Goal: Task Accomplishment & Management: Complete application form

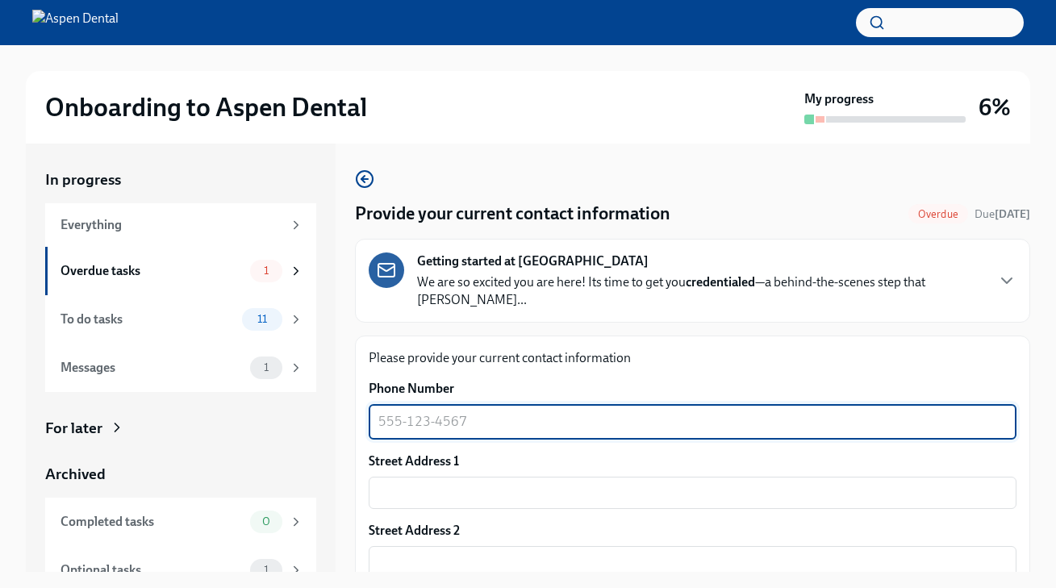
click at [493, 412] on textarea "Phone Number" at bounding box center [692, 421] width 628 height 19
type textarea "9546468939"
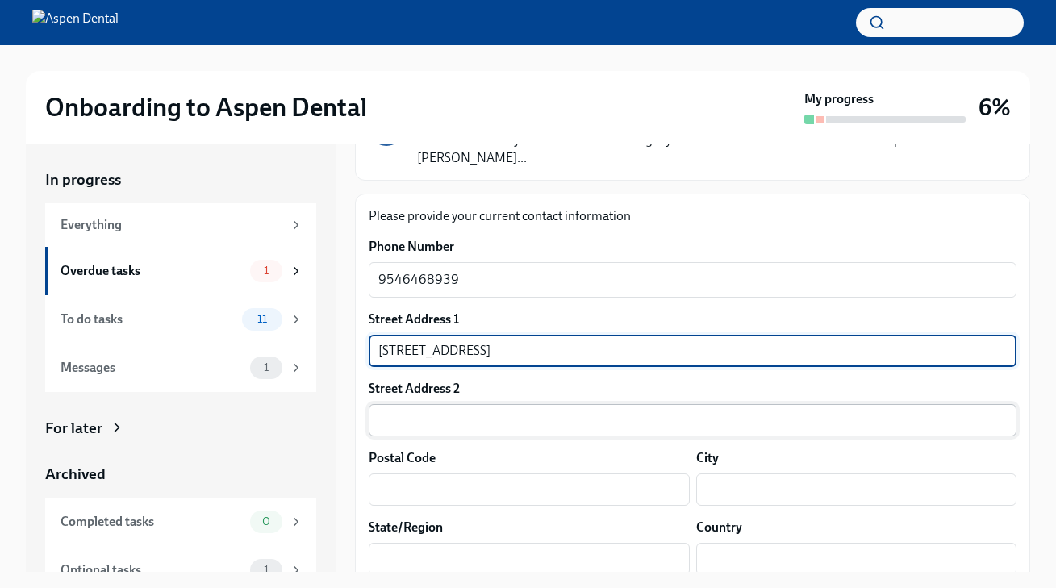
scroll to position [272, 0]
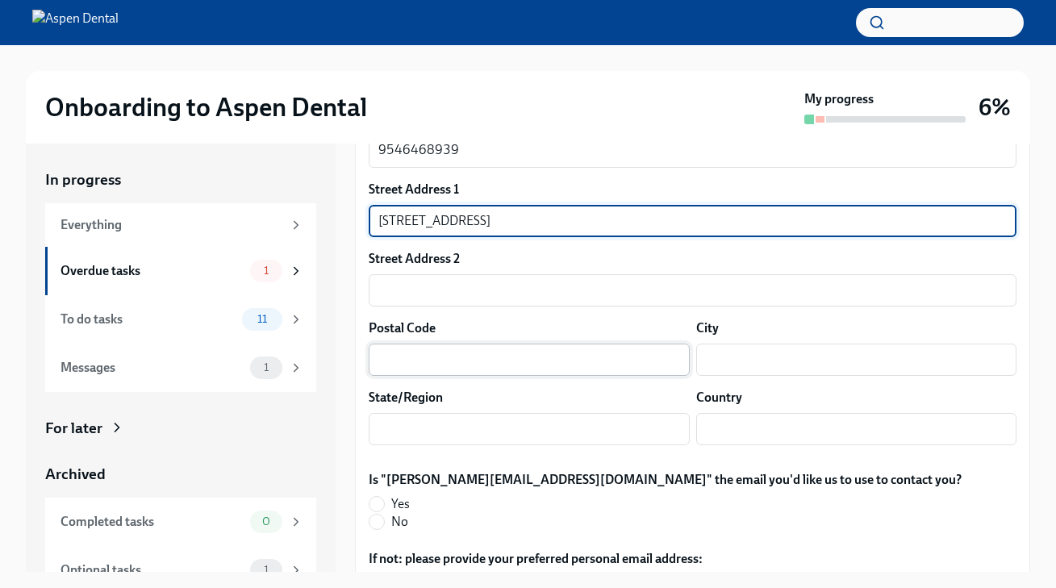
type input "[STREET_ADDRESS]"
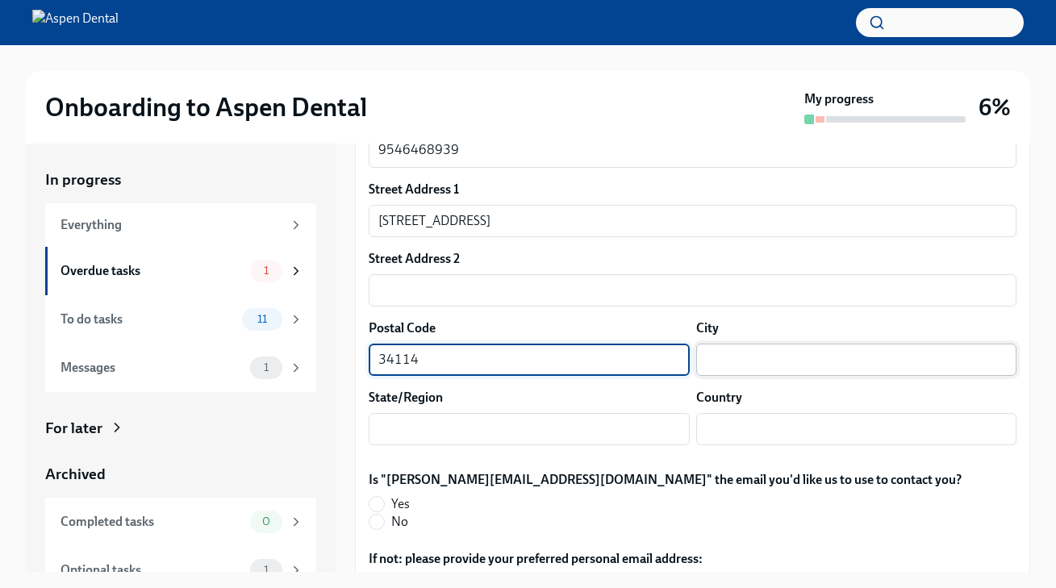
type input "34114"
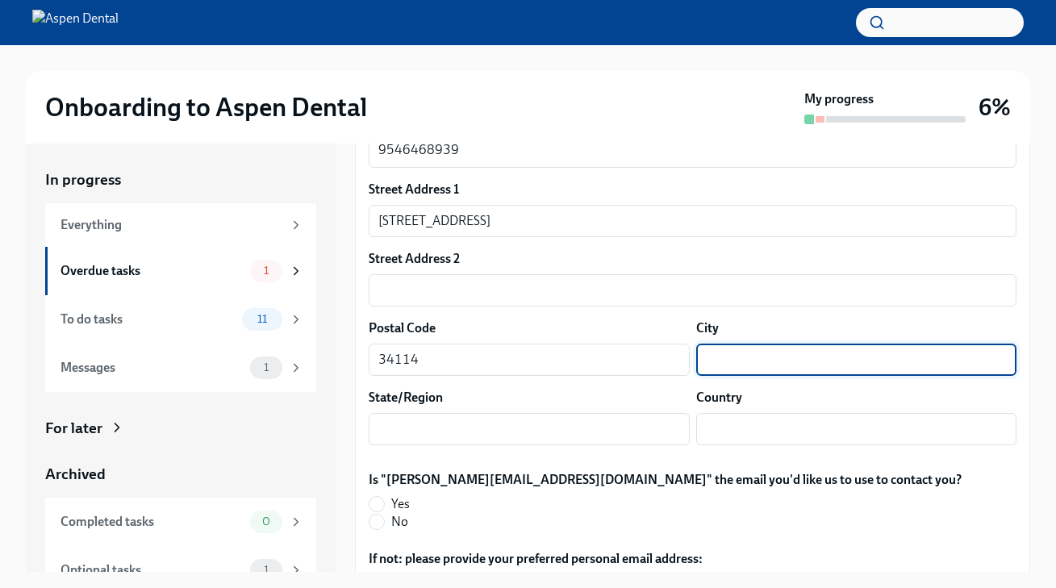
drag, startPoint x: 732, startPoint y: 350, endPoint x: 748, endPoint y: 347, distance: 16.4
type input "[GEOGRAPHIC_DATA]"
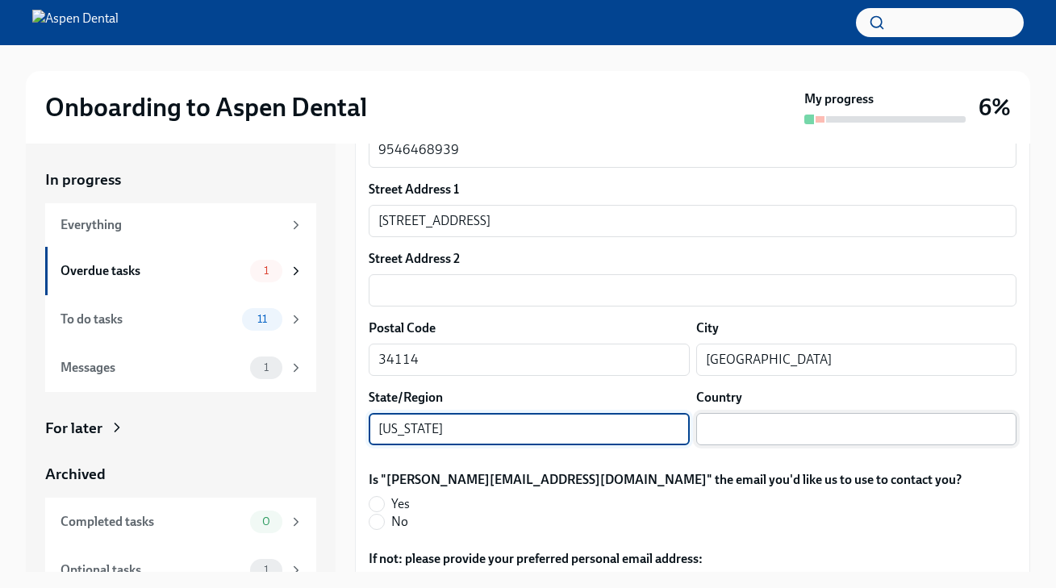
type input "[US_STATE]"
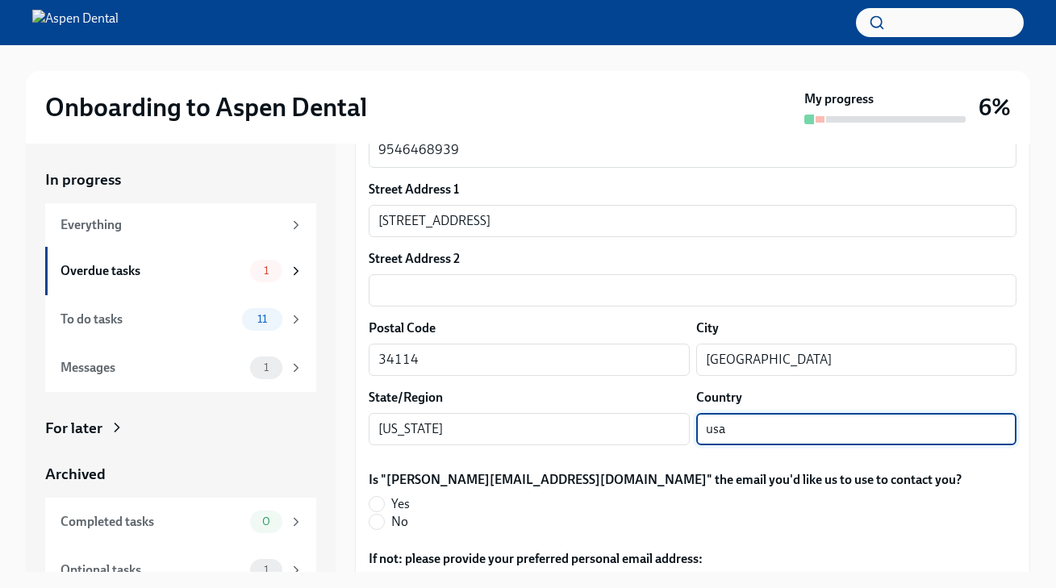
scroll to position [380, 0]
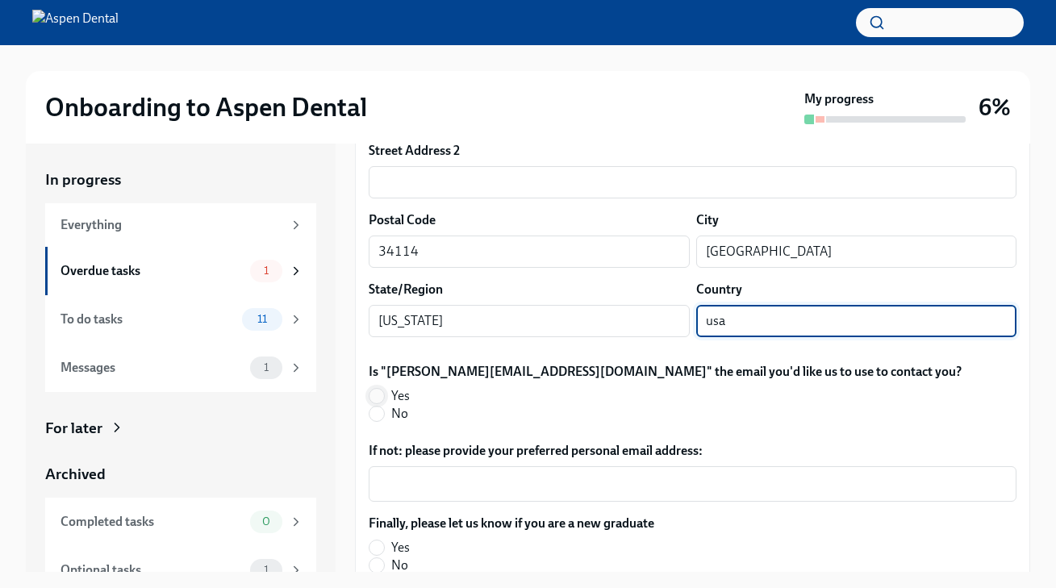
type input "usa"
click at [382, 389] on input "Yes" at bounding box center [376, 396] width 15 height 15
radio input "true"
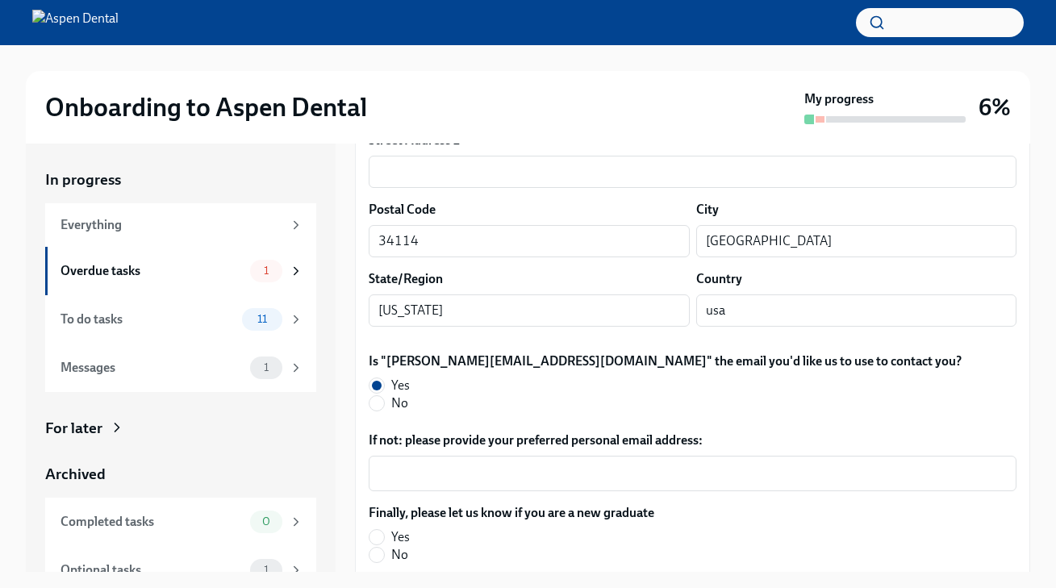
scroll to position [407, 0]
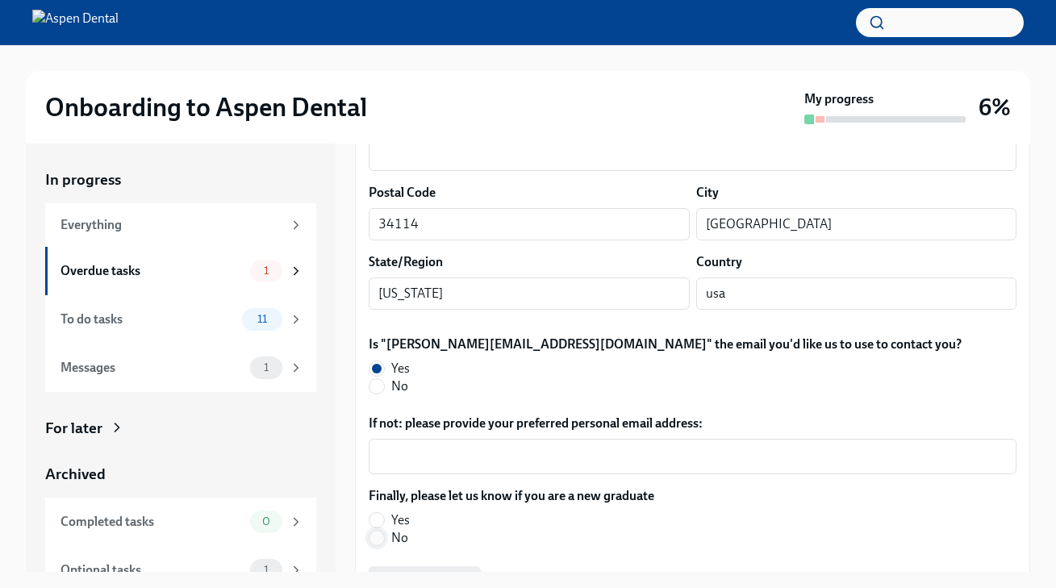
click at [382, 531] on input "No" at bounding box center [376, 538] width 15 height 15
radio input "true"
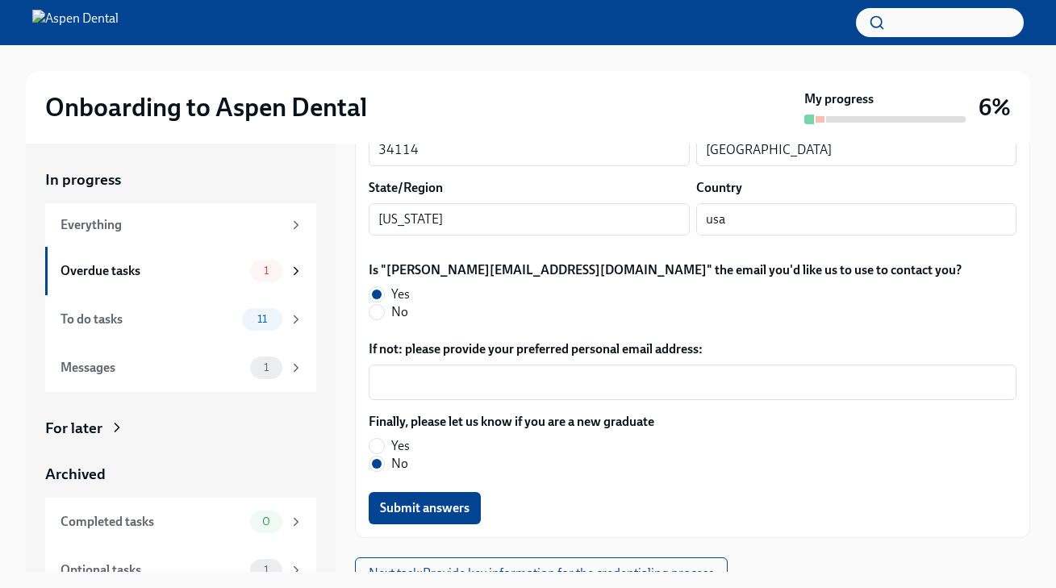
scroll to position [29, 0]
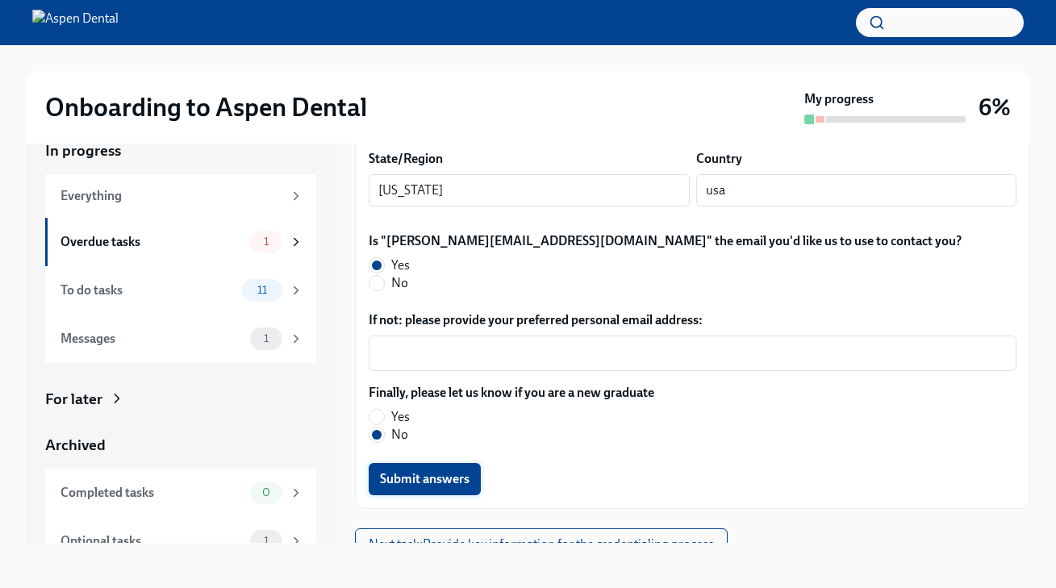
click at [469, 471] on span "Submit answers" at bounding box center [425, 479] width 90 height 16
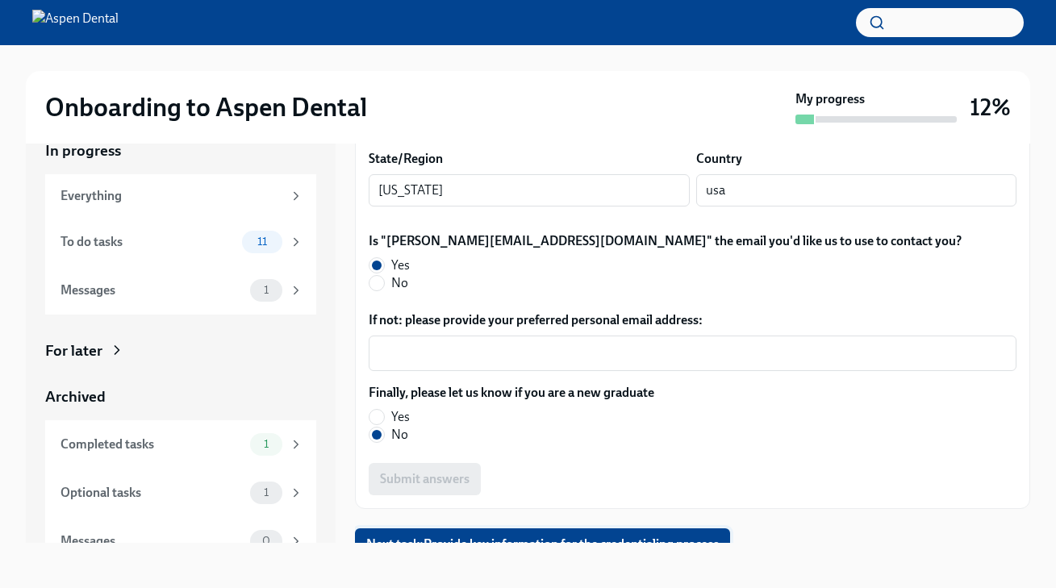
click at [529, 536] on span "Next task : Provide key information for the credentialing process" at bounding box center [542, 544] width 352 height 16
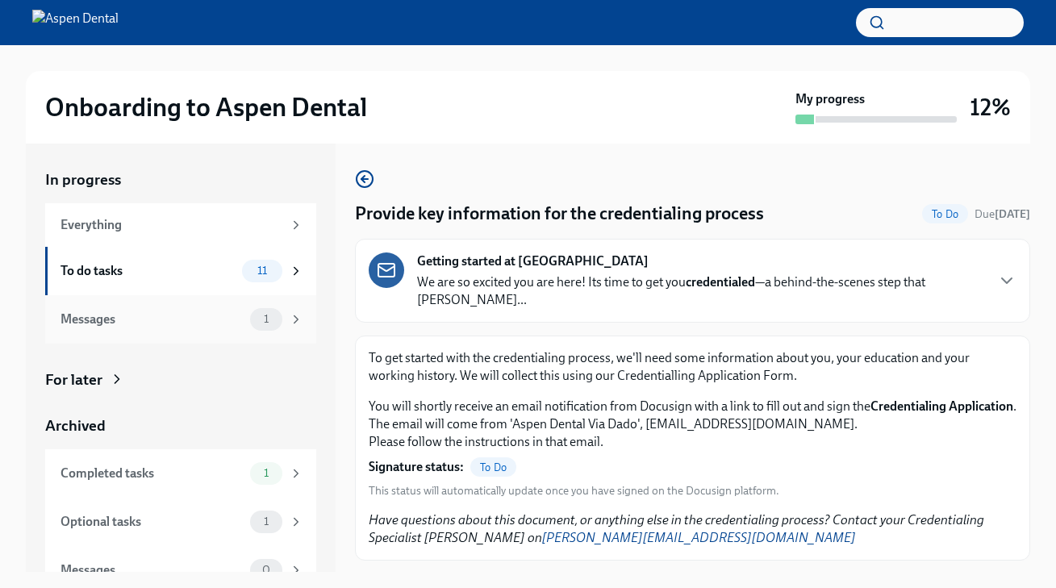
click at [100, 317] on div "Messages" at bounding box center [151, 319] width 183 height 18
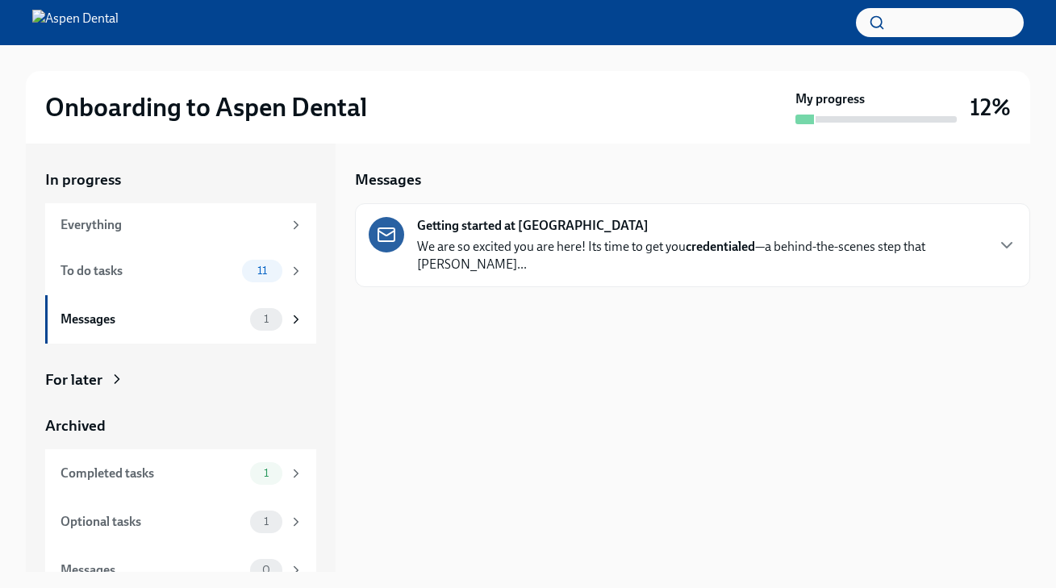
click at [648, 263] on div "Getting started at Aspen Dental We are so excited you are here! Its time to get…" at bounding box center [692, 245] width 675 height 84
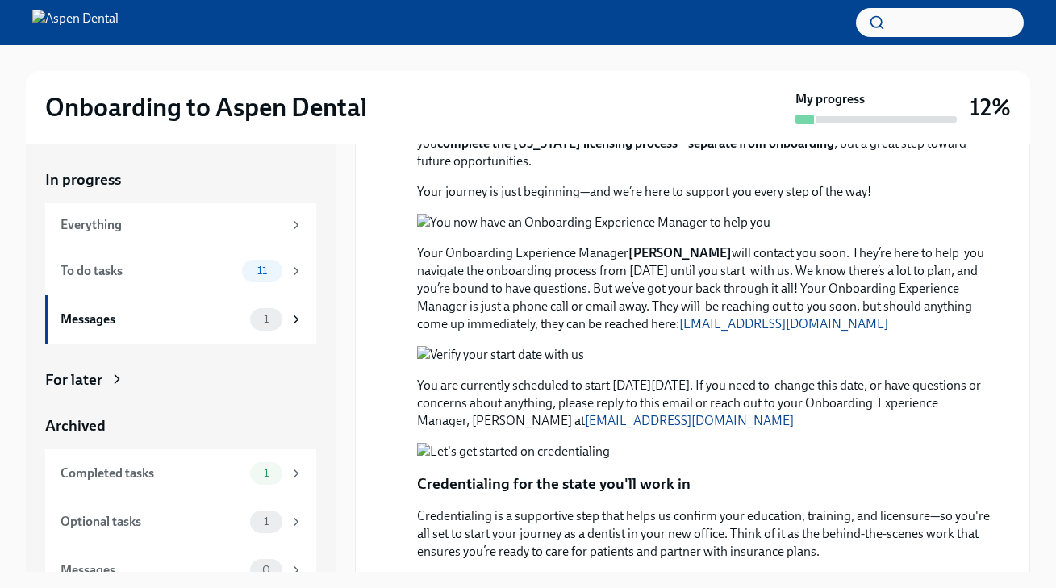
scroll to position [303, 0]
